Goal: Book appointment/travel/reservation

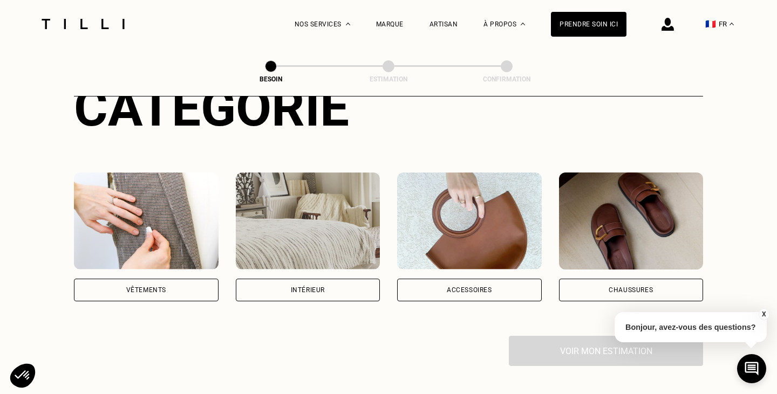
scroll to position [147, 0]
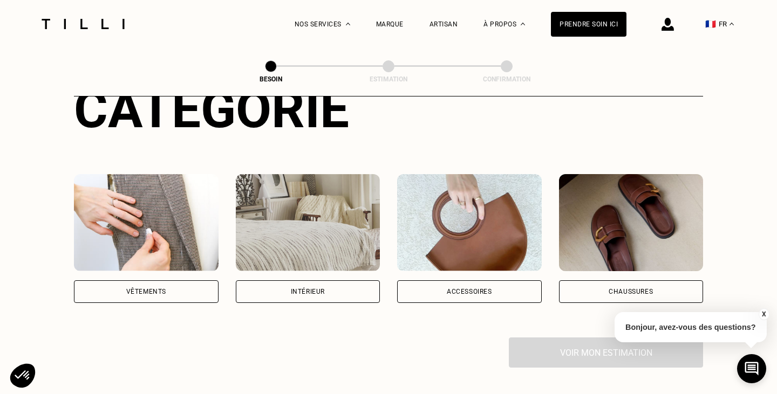
click at [127, 280] on div "Vêtements" at bounding box center [146, 291] width 145 height 23
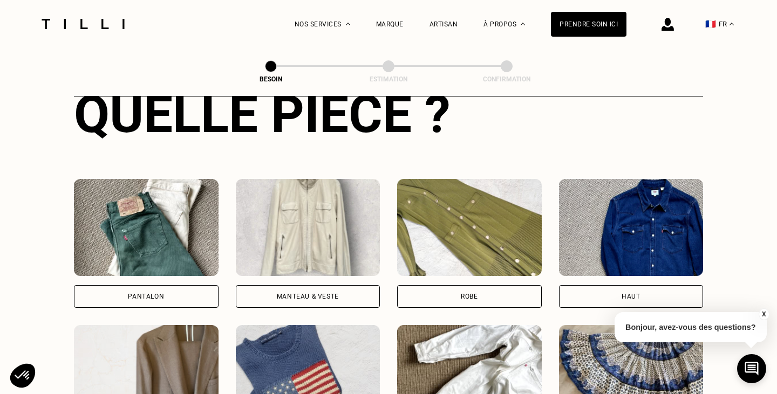
scroll to position [441, 0]
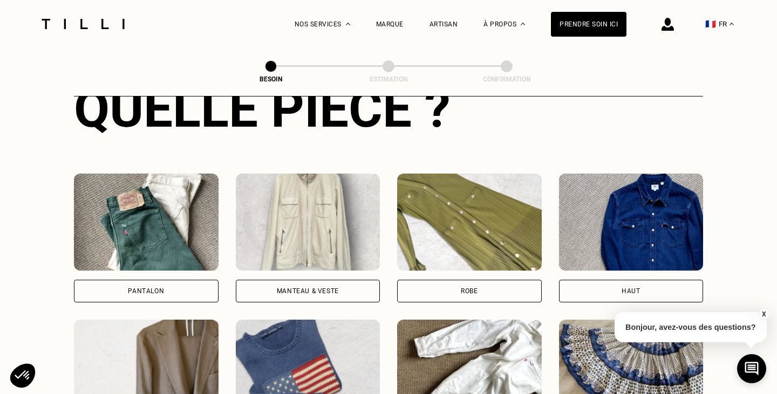
click at [151, 288] on div "Pantalon" at bounding box center [146, 291] width 36 height 6
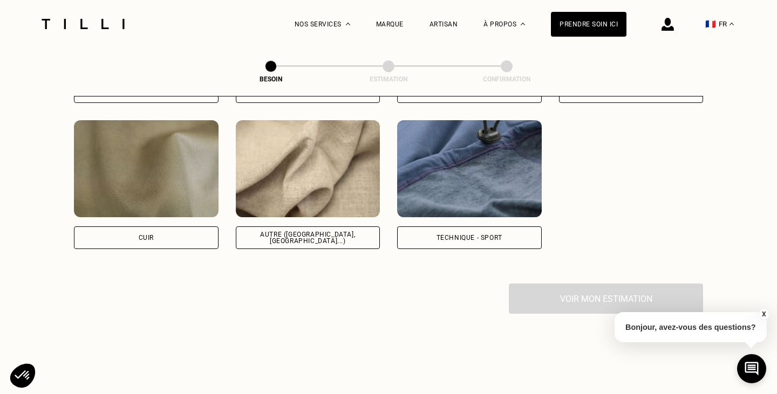
scroll to position [1315, 0]
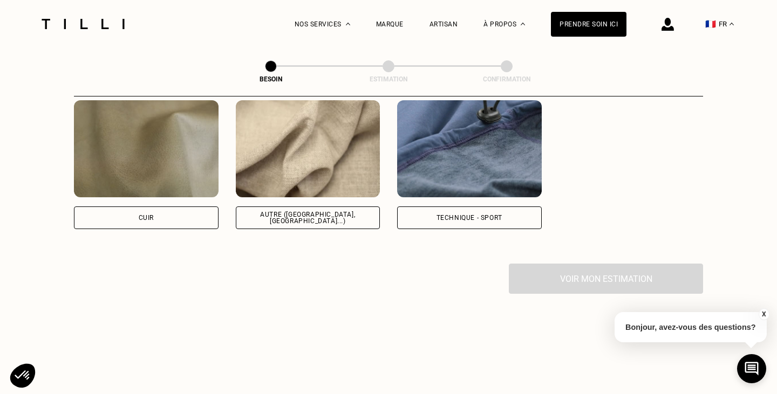
click at [307, 213] on div "Autre ([GEOGRAPHIC_DATA], [GEOGRAPHIC_DATA]...)" at bounding box center [308, 218] width 145 height 23
select select "FR"
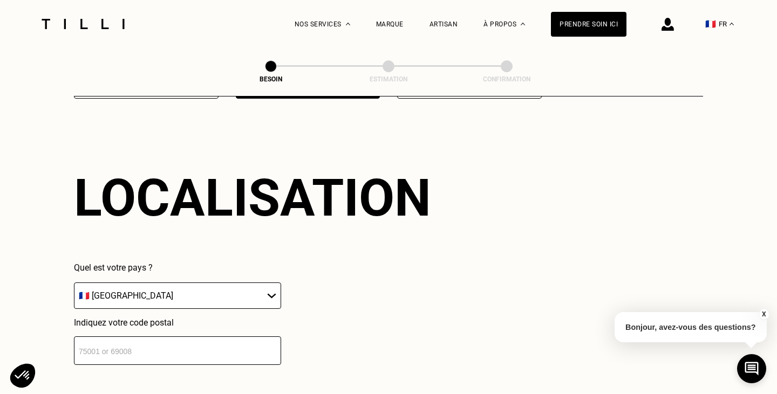
scroll to position [1447, 0]
click at [213, 347] on input "number" at bounding box center [177, 350] width 207 height 29
type input "75013"
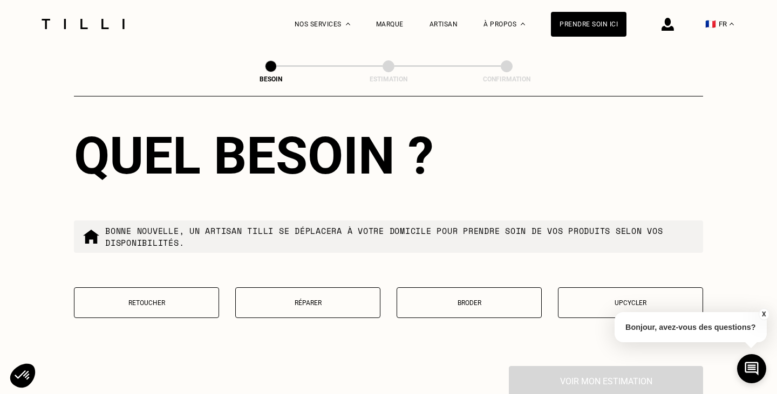
scroll to position [1790, 0]
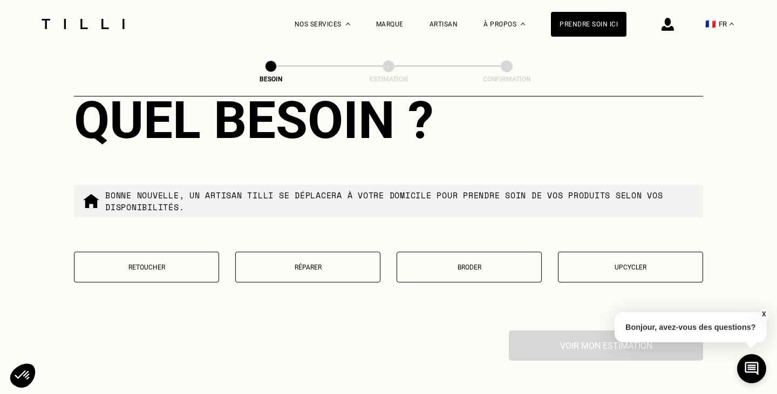
click at [173, 264] on p "Retoucher" at bounding box center [146, 268] width 133 height 8
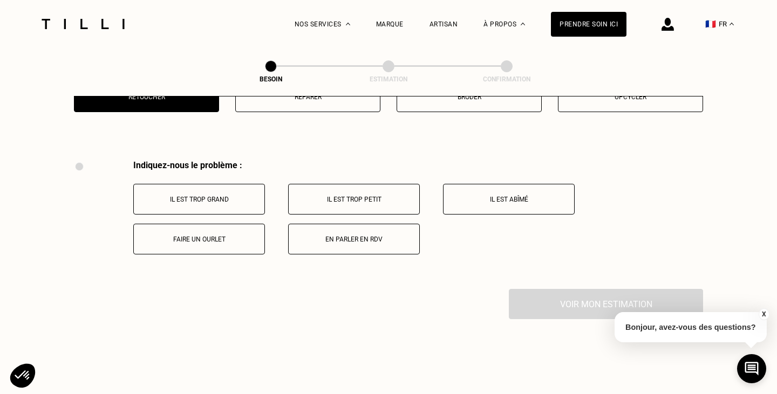
scroll to position [1989, 0]
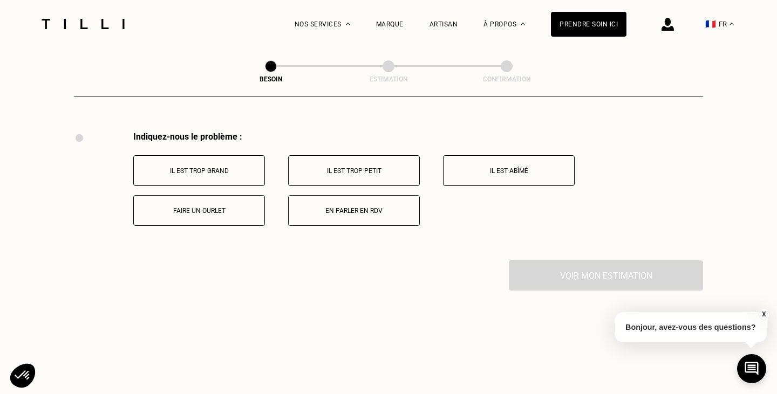
click at [385, 195] on button "En parler en RDV" at bounding box center [354, 210] width 132 height 31
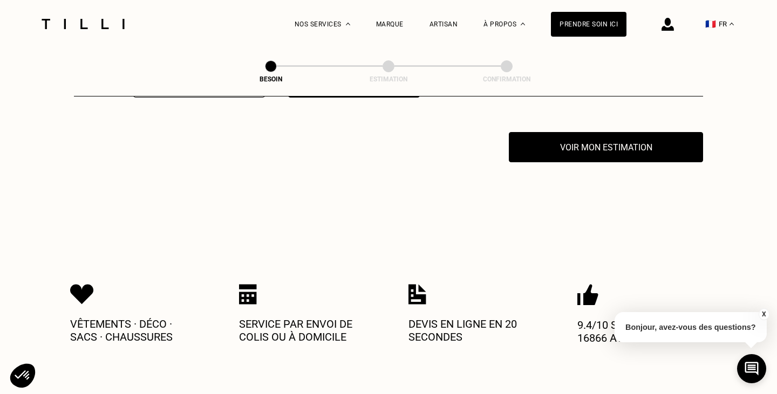
scroll to position [2118, 0]
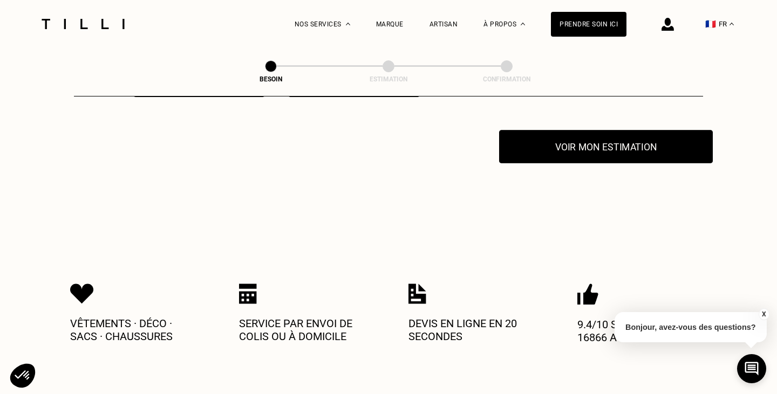
click at [550, 140] on button "Voir mon estimation" at bounding box center [606, 146] width 214 height 33
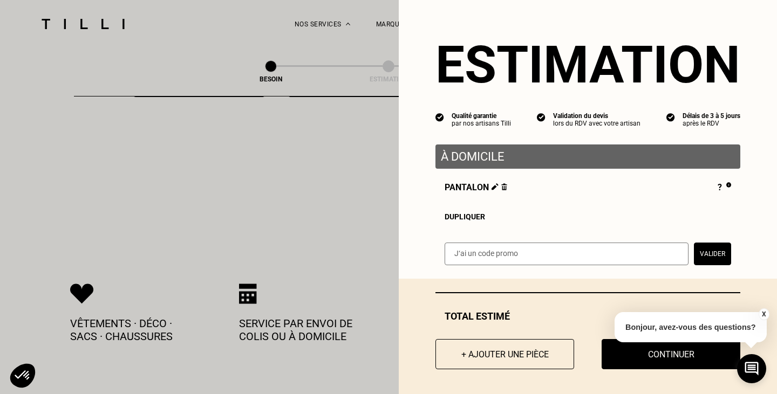
scroll to position [3, 0]
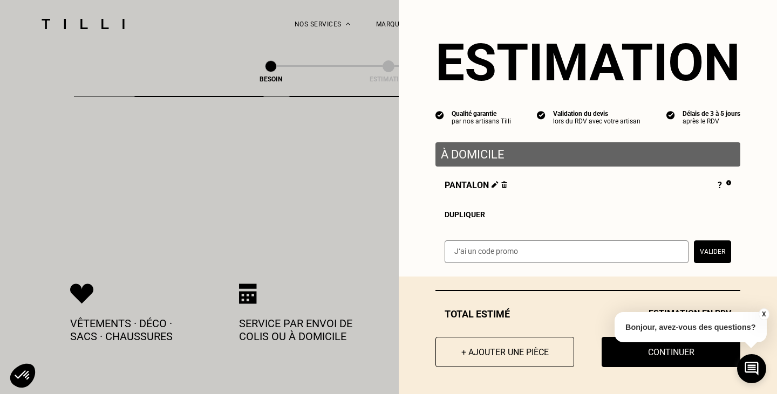
click at [764, 313] on button "X" at bounding box center [763, 315] width 11 height 12
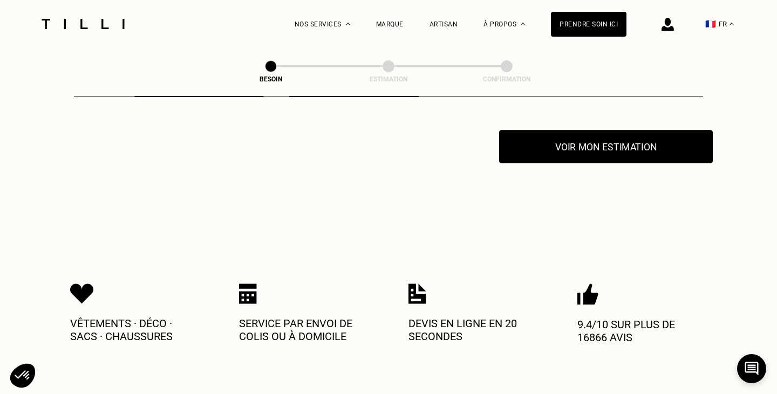
click at [586, 142] on button "Voir mon estimation" at bounding box center [606, 146] width 214 height 33
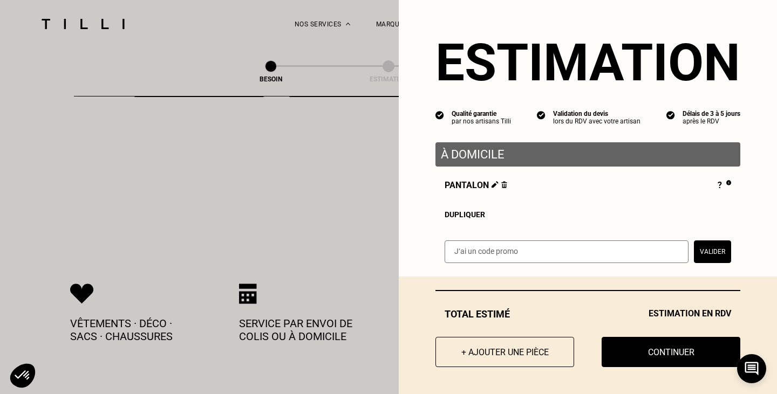
drag, startPoint x: 499, startPoint y: 252, endPoint x: 504, endPoint y: 238, distance: 14.8
click at [499, 252] on input "text" at bounding box center [566, 252] width 244 height 23
paste input "IAMBACK"
type input "IAMBACK"
click at [714, 254] on button "Valider" at bounding box center [712, 252] width 37 height 23
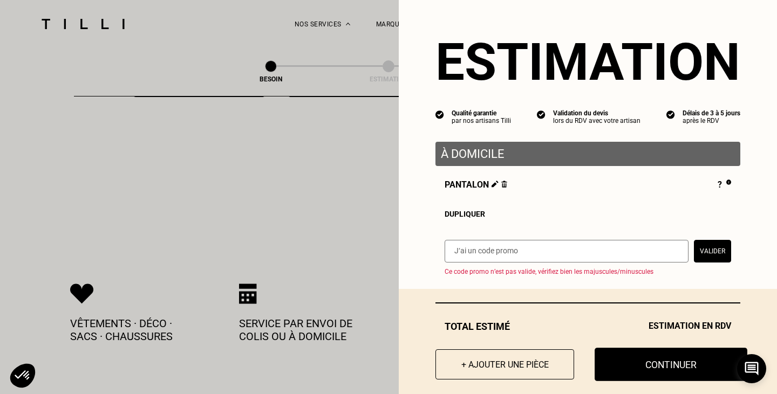
click at [651, 364] on button "Continuer" at bounding box center [670, 364] width 153 height 33
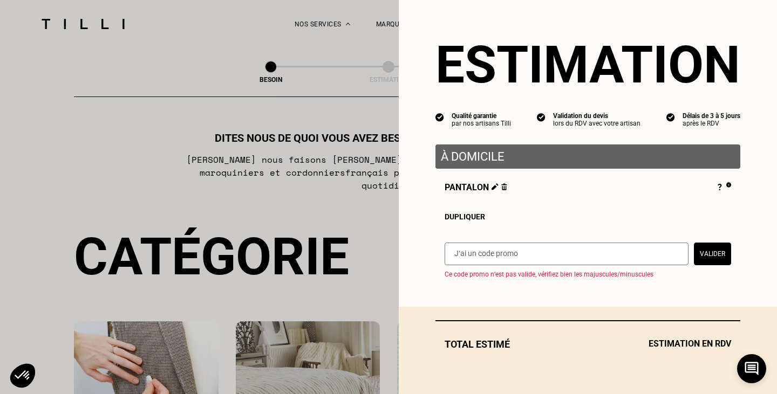
select select "FR"
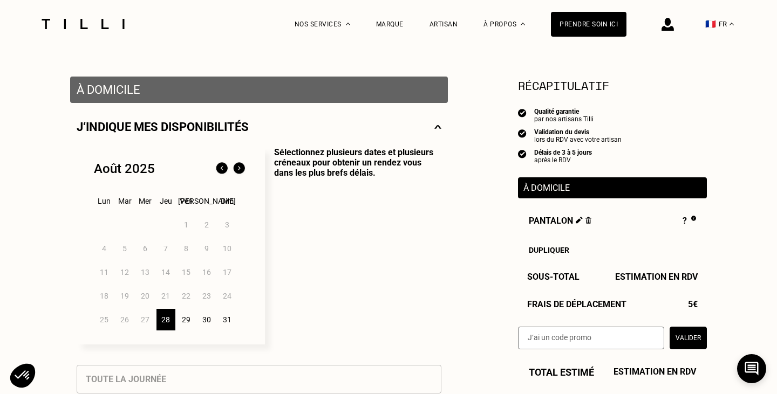
scroll to position [190, 0]
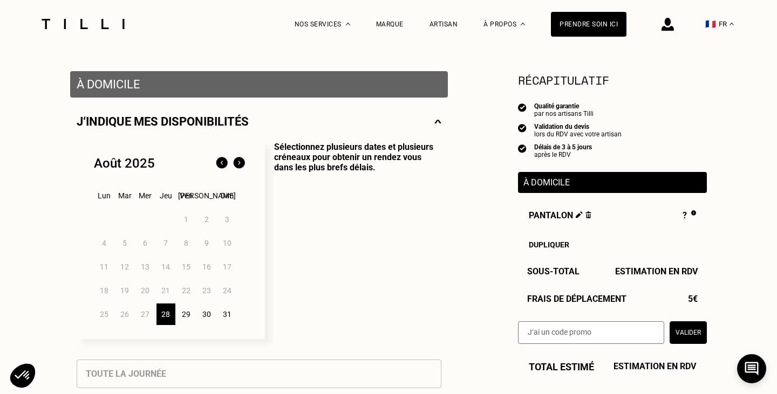
click at [165, 312] on div "28" at bounding box center [165, 315] width 19 height 22
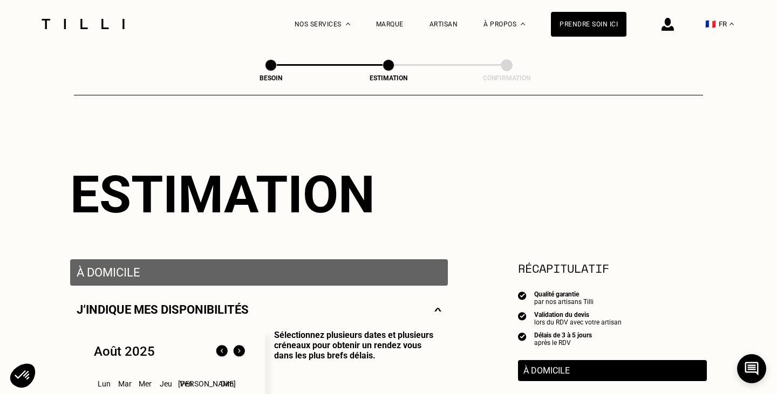
scroll to position [0, 0]
